Goal: Transaction & Acquisition: Purchase product/service

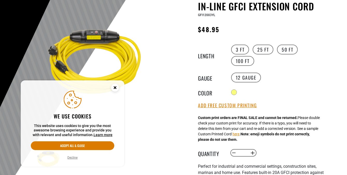
scroll to position [78, 0]
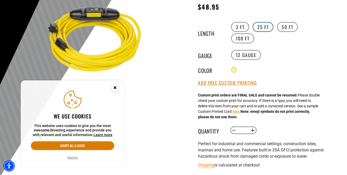
click at [262, 29] on label "25 FT" at bounding box center [263, 27] width 21 height 10
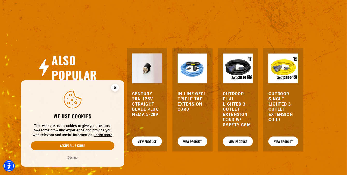
scroll to position [570, 0]
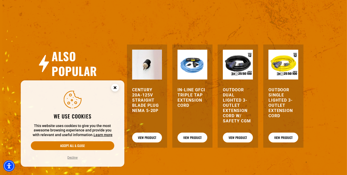
click at [144, 87] on h3 "Century 20A-125V Straight Blade Plug NEMA 5-20P" at bounding box center [147, 100] width 30 height 26
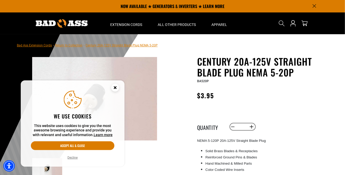
click at [114, 87] on circle "Cookie Consent" at bounding box center [115, 88] width 8 height 8
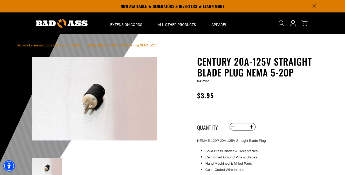
click at [86, 101] on img at bounding box center [94, 98] width 125 height 83
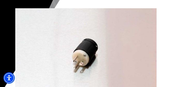
scroll to position [52, 0]
